Goal: Information Seeking & Learning: Learn about a topic

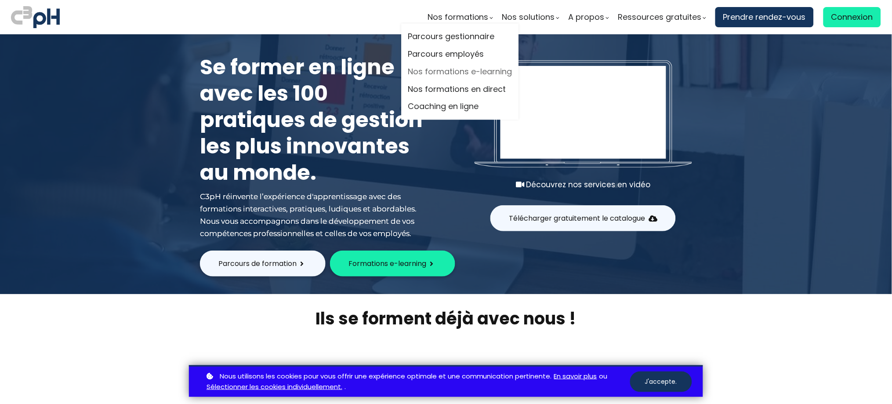
click at [456, 69] on link "Nos formations e-learning" at bounding box center [460, 71] width 104 height 13
